Goal: Information Seeking & Learning: Learn about a topic

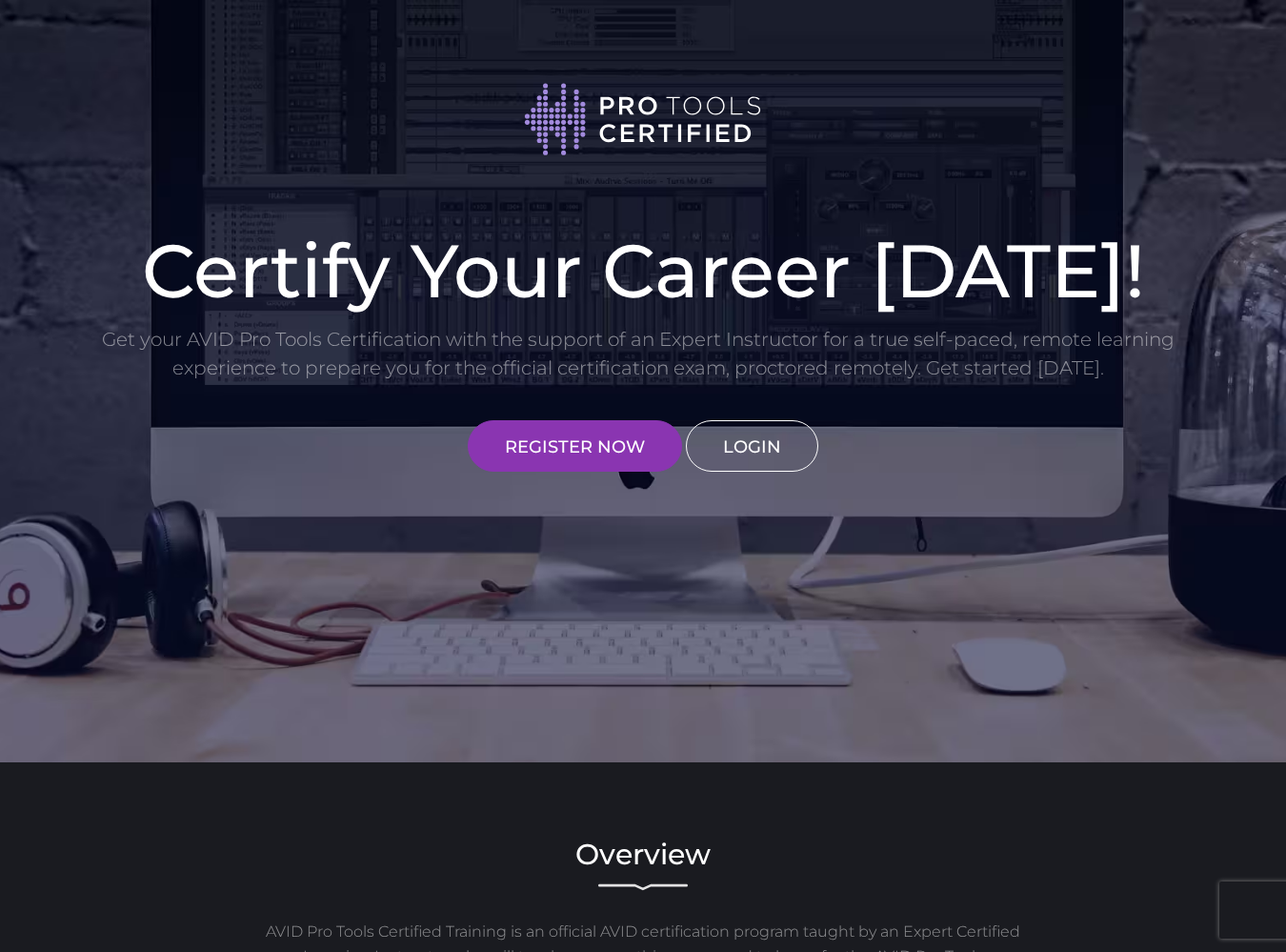
click at [757, 451] on link "LOGIN" at bounding box center [753, 445] width 132 height 51
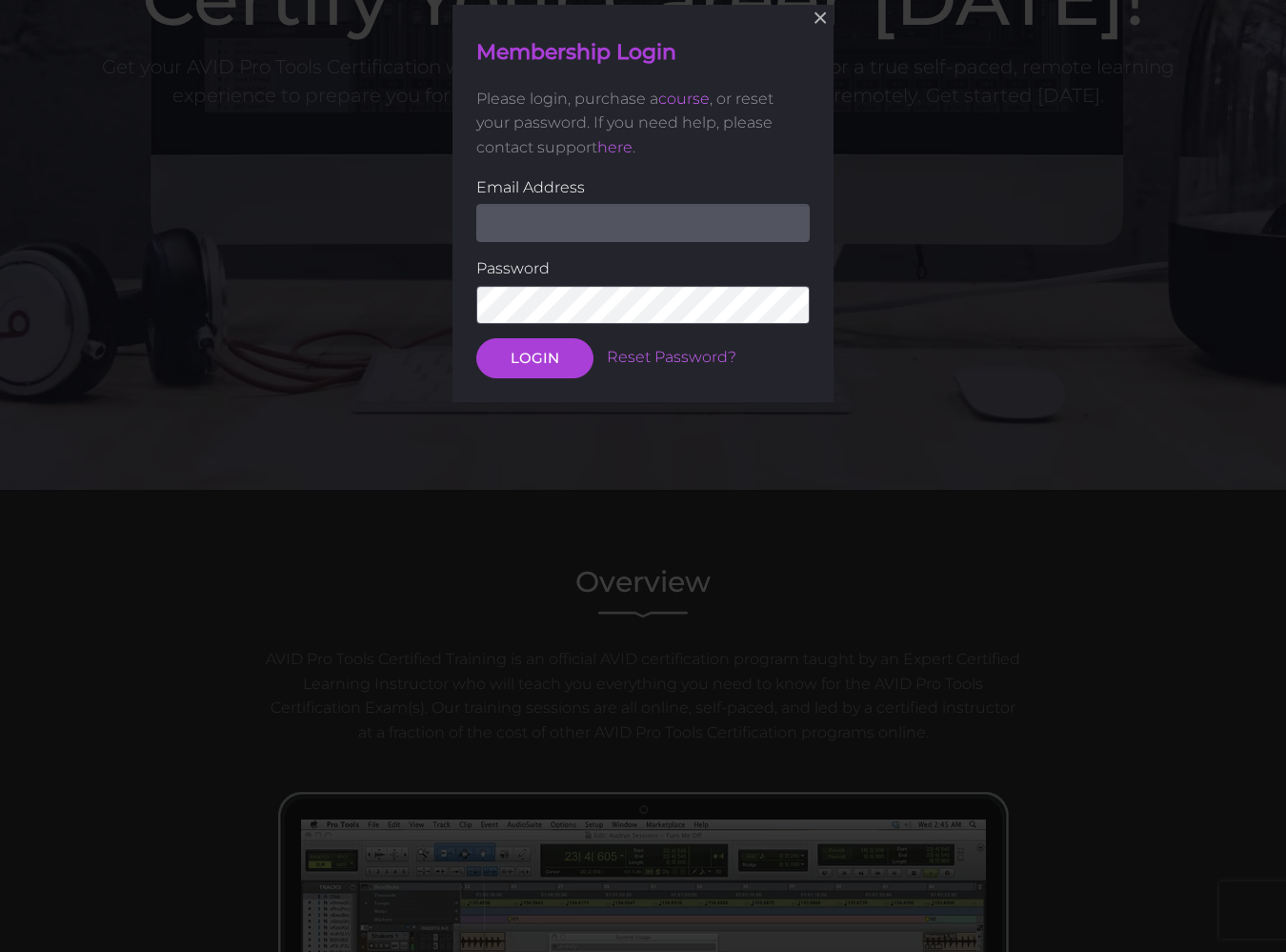
scroll to position [274, 0]
click at [701, 229] on input "email" at bounding box center [643, 221] width 334 height 39
type input "cpugh1990@yahoo.com"
click at [533, 356] on button "LOGIN" at bounding box center [534, 357] width 118 height 40
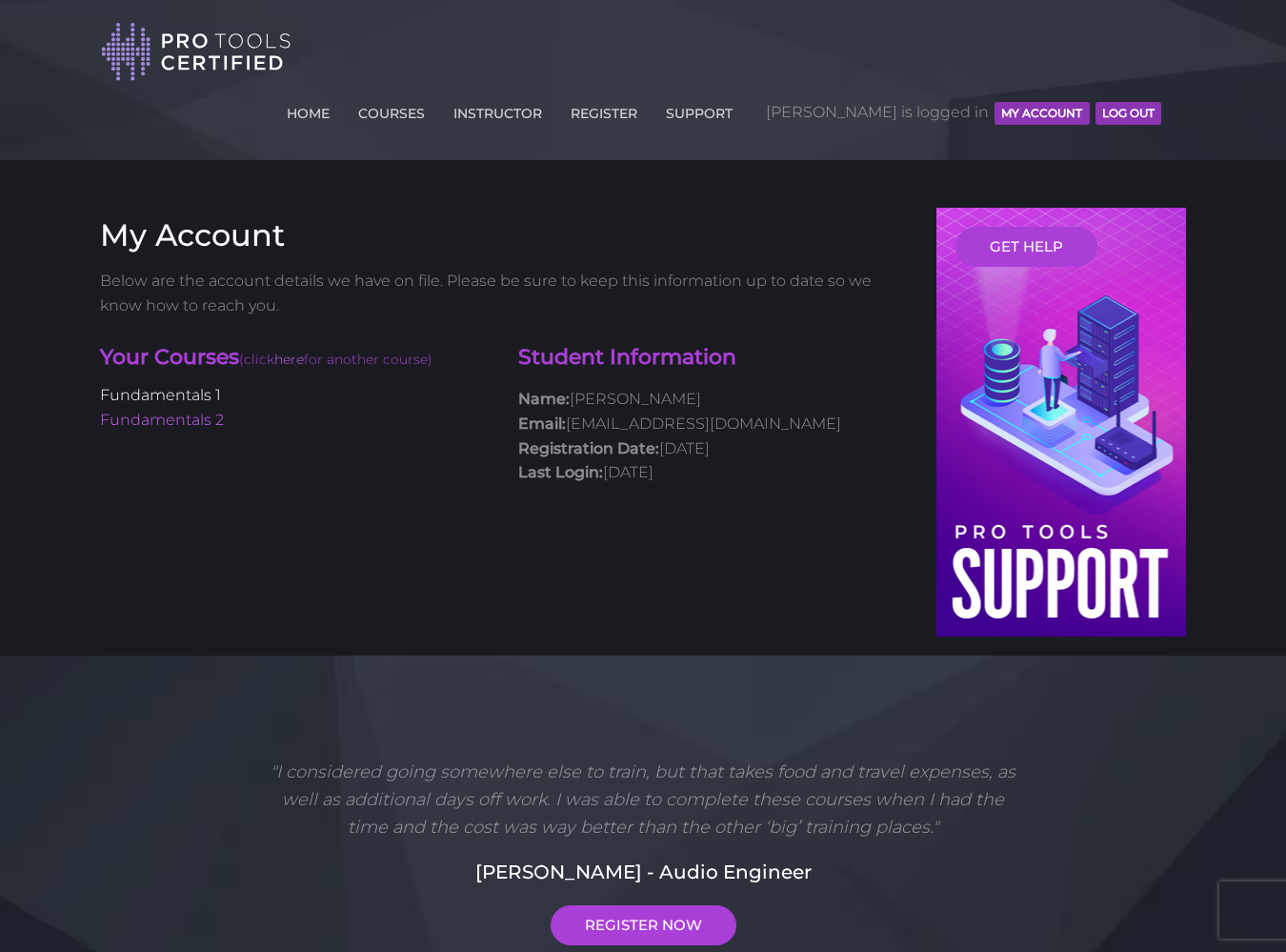
click at [202, 386] on link "Fundamentals 1" at bounding box center [160, 395] width 121 height 18
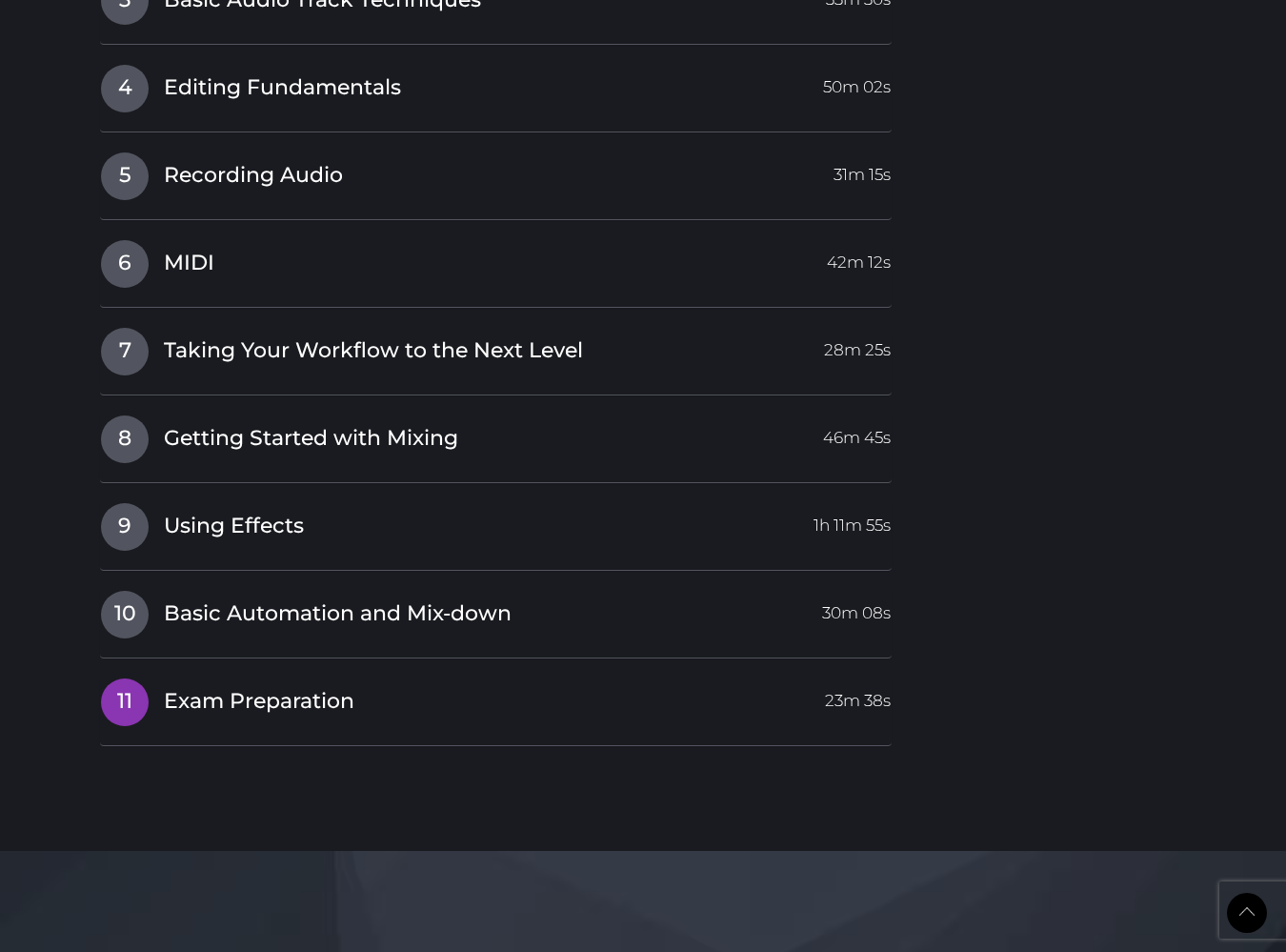
scroll to position [3168, 0]
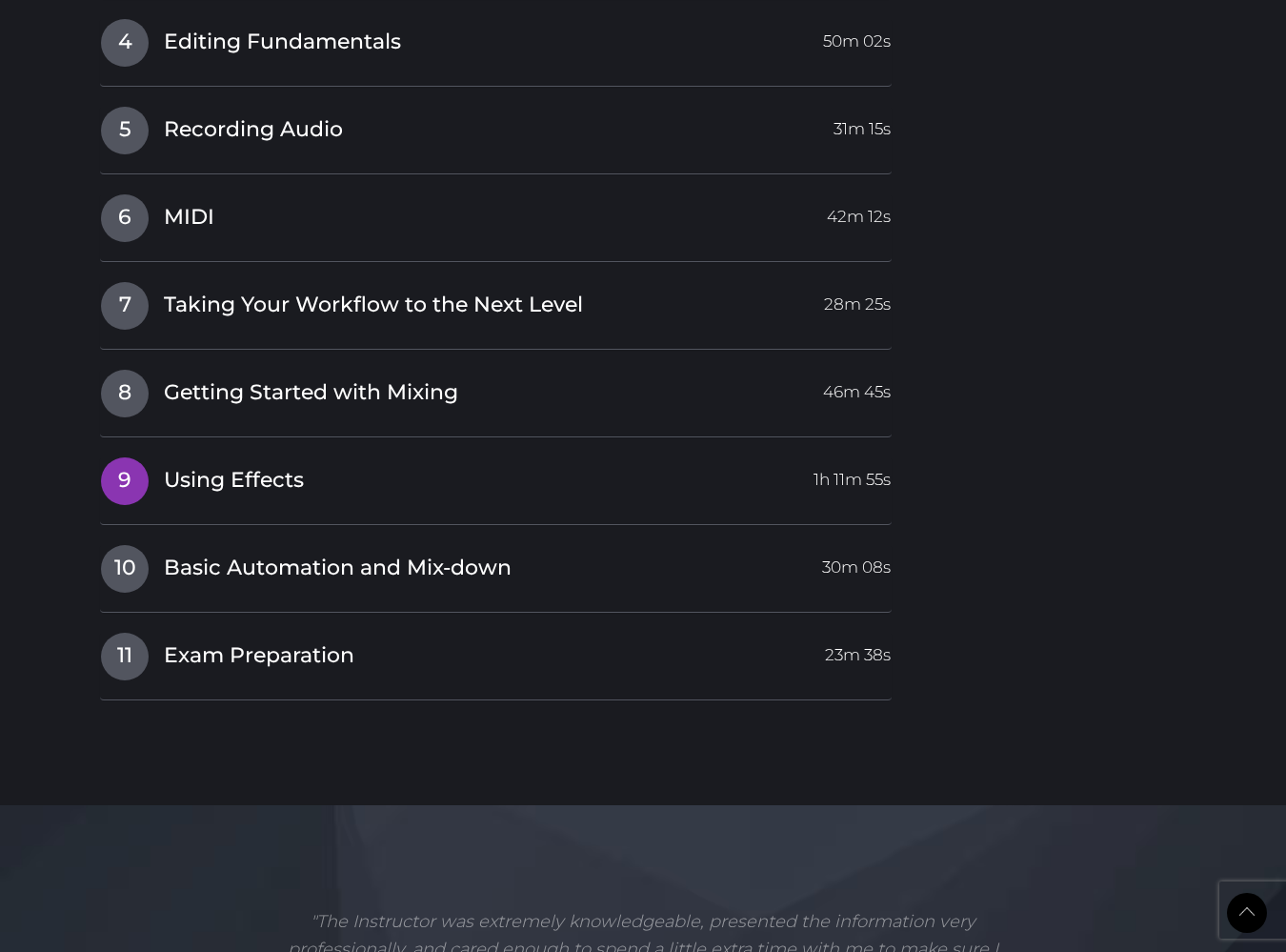
click at [275, 466] on span "Using Effects" at bounding box center [234, 481] width 140 height 30
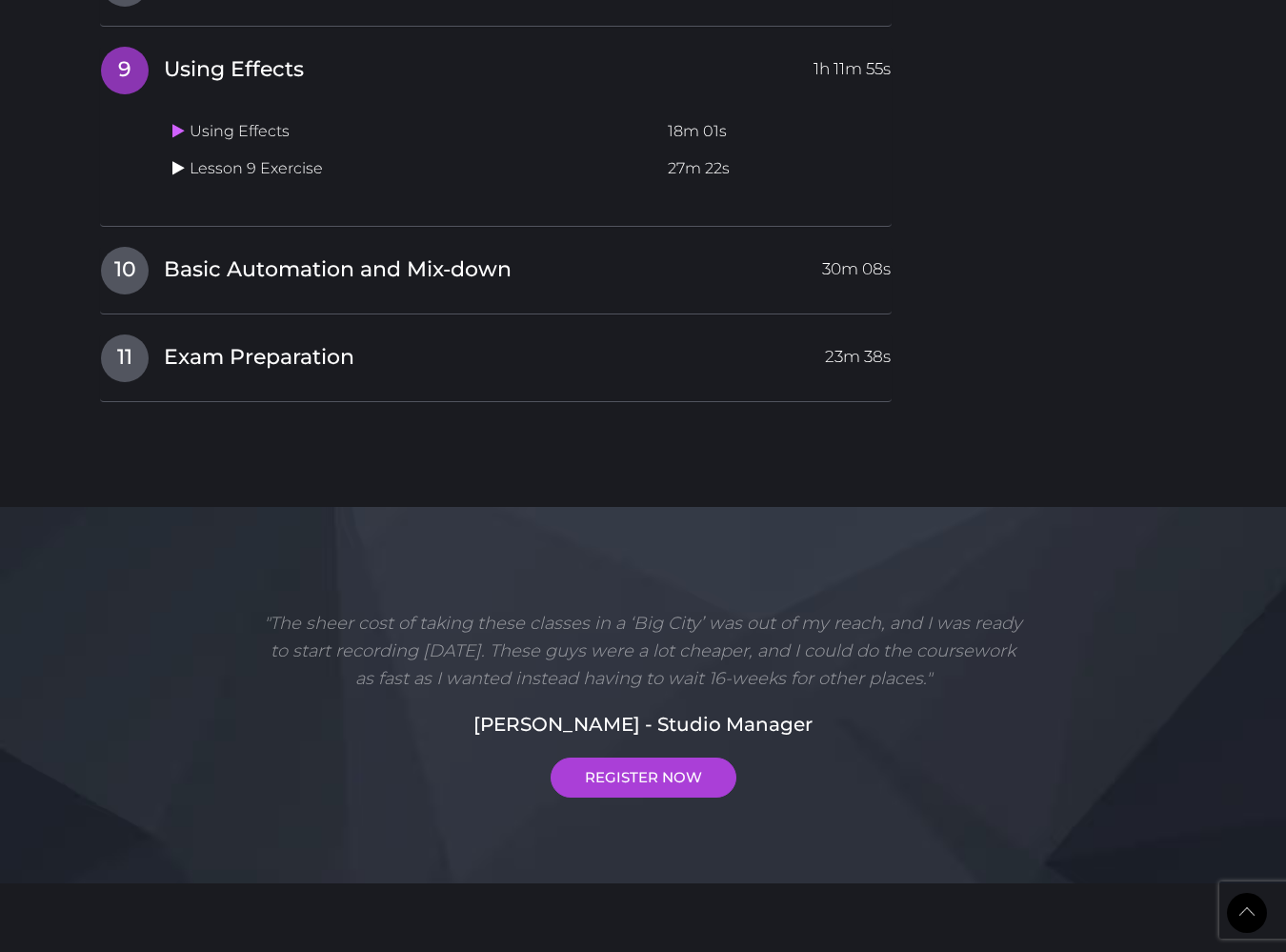
click at [179, 160] on icon at bounding box center [179, 167] width 13 height 15
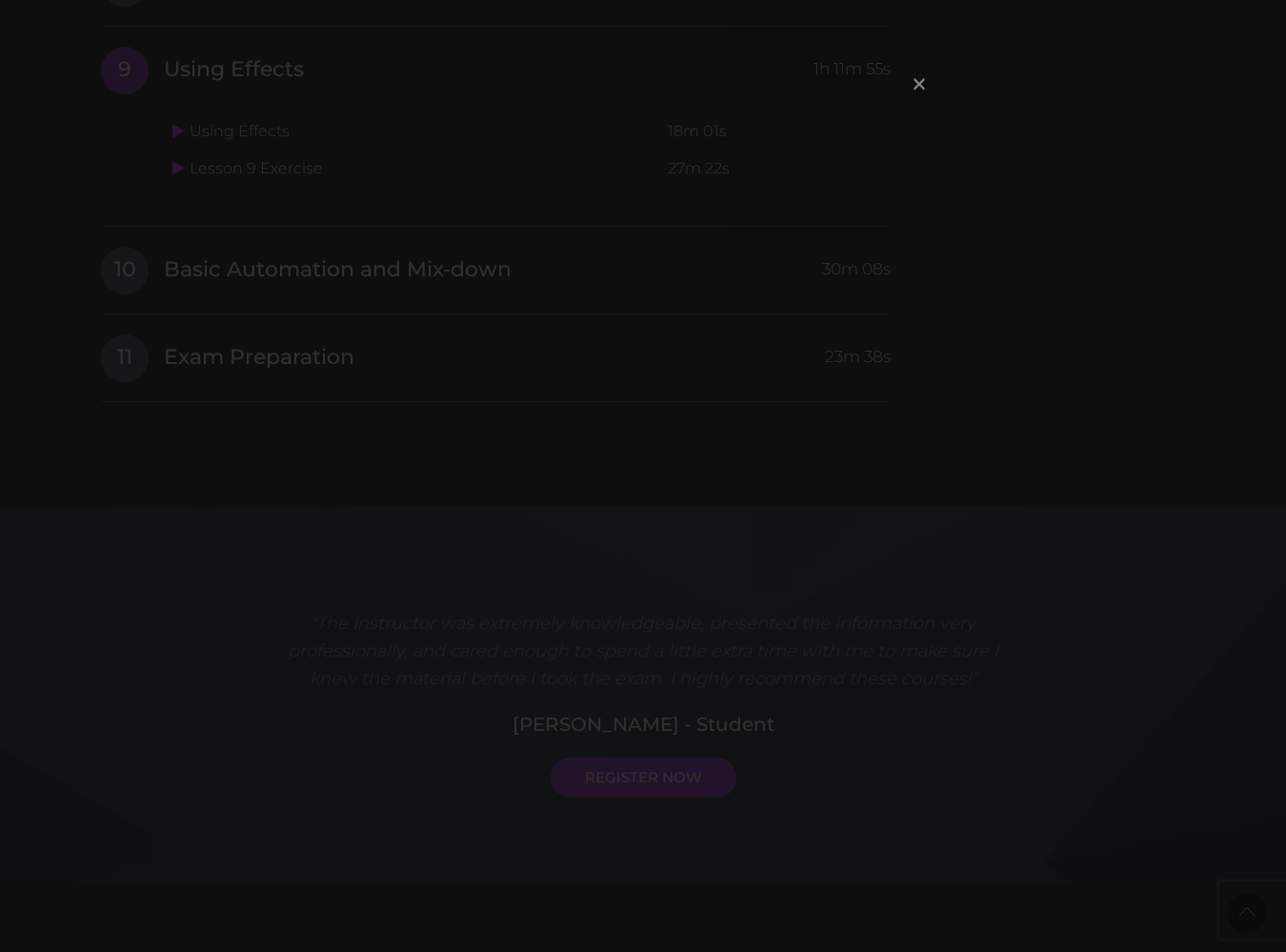
click at [915, 87] on span "×" at bounding box center [919, 83] width 19 height 40
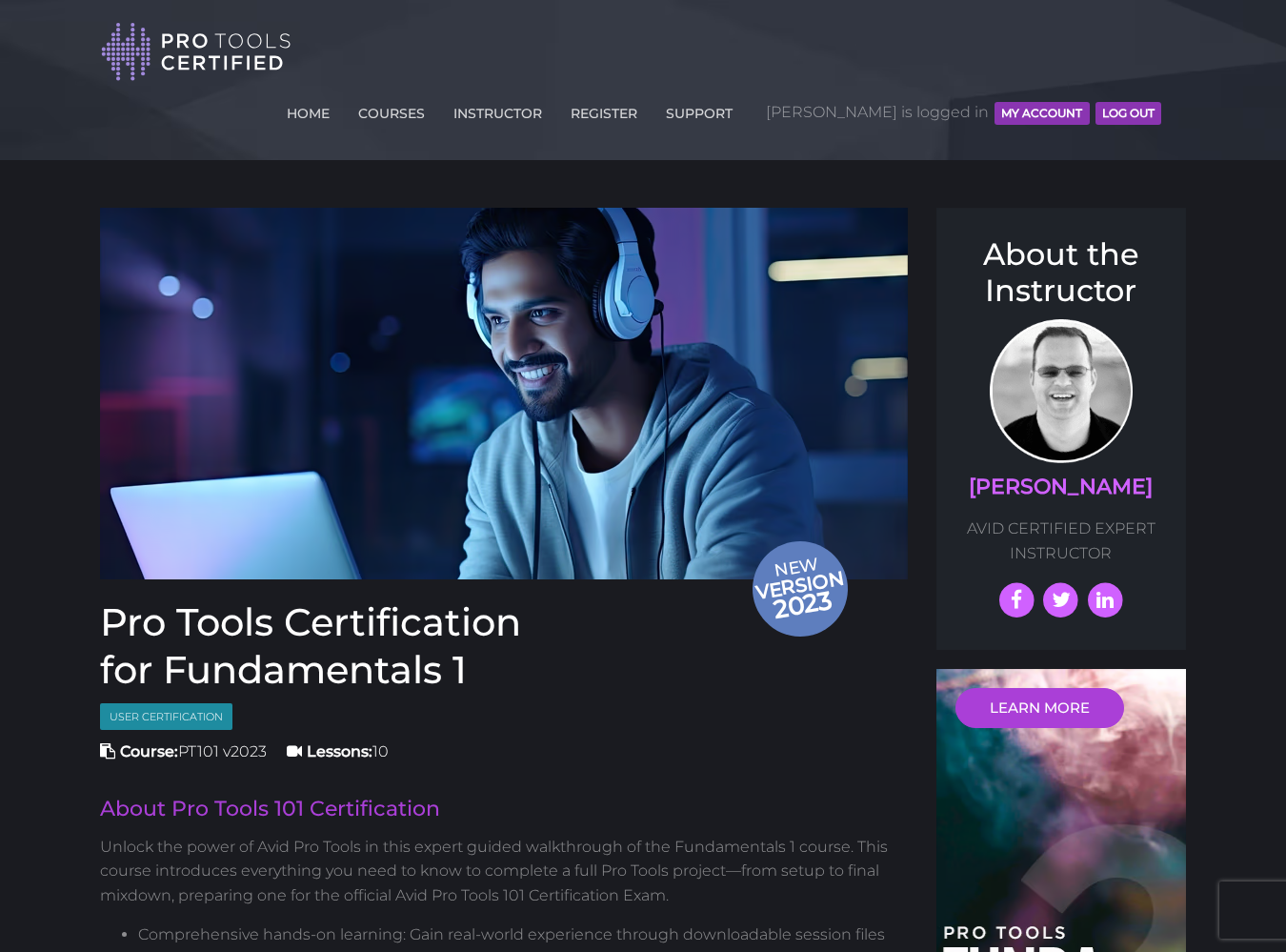
scroll to position [0, 0]
